Goal: Check status

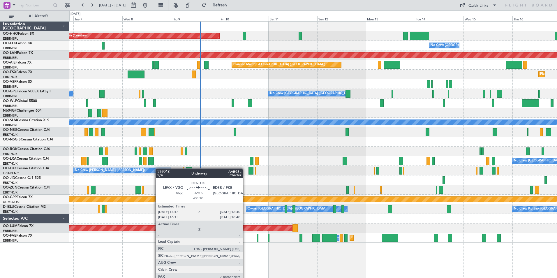
click at [329, 168] on div "No Crew [PERSON_NAME] ([PERSON_NAME]) No Crew [PERSON_NAME] ([PERSON_NAME])" at bounding box center [312, 171] width 487 height 10
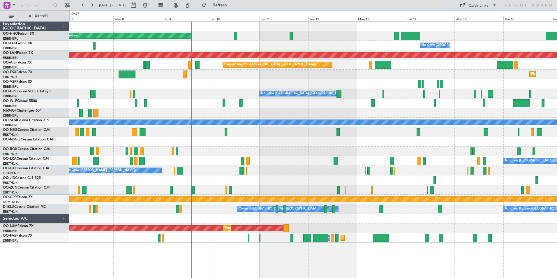
click at [301, 144] on div at bounding box center [312, 142] width 487 height 10
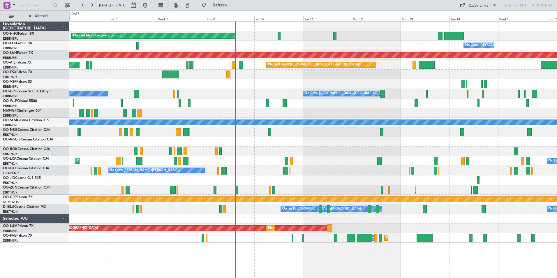
click at [333, 195] on div "Planned Maint Geneva (Cointrin) No Crew [GEOGRAPHIC_DATA] (Brussels National) P…" at bounding box center [312, 132] width 487 height 221
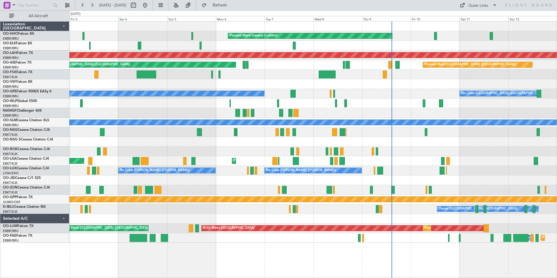
click at [318, 187] on div "Planned Maint Geneva (Cointrin) No Crew [GEOGRAPHIC_DATA] (Brussels National) P…" at bounding box center [312, 132] width 487 height 221
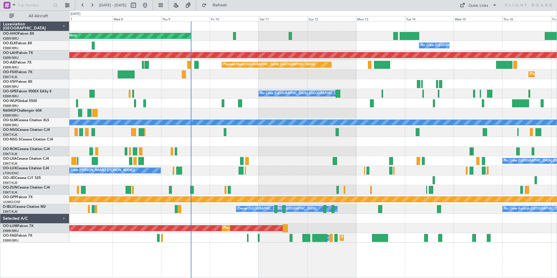
click at [292, 250] on div "Planned Maint Geneva (Cointrin) No Crew [GEOGRAPHIC_DATA] (Brussels National) P…" at bounding box center [312, 149] width 487 height 257
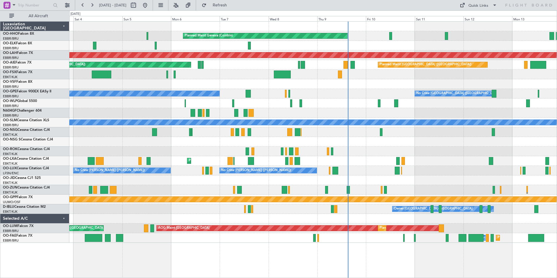
click at [332, 218] on div "Planned Maint Geneva (Cointrin) No Crew [GEOGRAPHIC_DATA] (Brussels National) P…" at bounding box center [312, 132] width 487 height 221
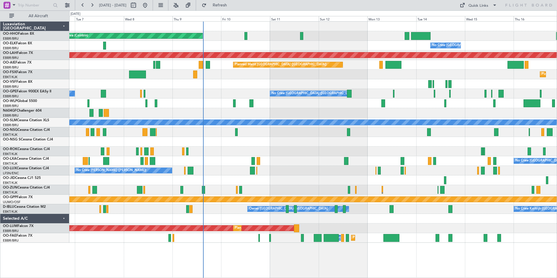
click at [311, 226] on div "Planned Maint Geneva (Cointrin) No Crew [GEOGRAPHIC_DATA] (Brussels National) P…" at bounding box center [312, 132] width 487 height 221
